Goal: Information Seeking & Learning: Learn about a topic

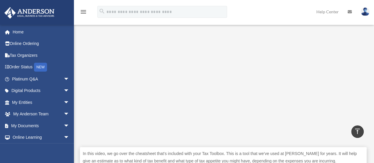
scroll to position [175, 0]
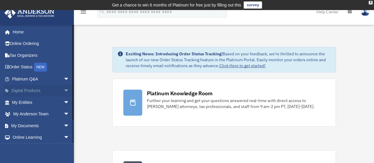
click at [52, 88] on link "Digital Products arrow_drop_down" at bounding box center [41, 91] width 74 height 12
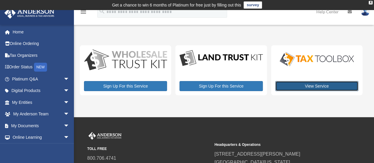
click at [310, 85] on link "View Service" at bounding box center [316, 86] width 83 height 10
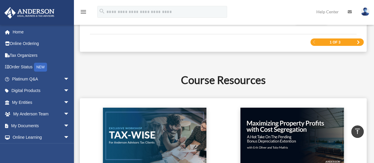
scroll to position [961, 0]
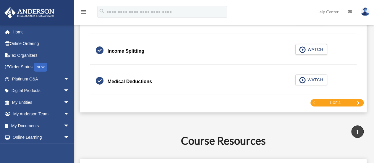
click at [358, 101] on span "Next Page" at bounding box center [358, 103] width 4 height 4
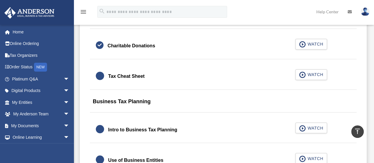
scroll to position [450, 0]
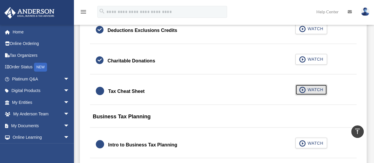
click at [312, 87] on span "WATCH" at bounding box center [313, 90] width 17 height 6
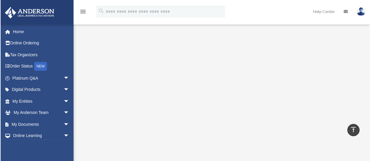
scroll to position [156, 0]
